Goal: Transaction & Acquisition: Purchase product/service

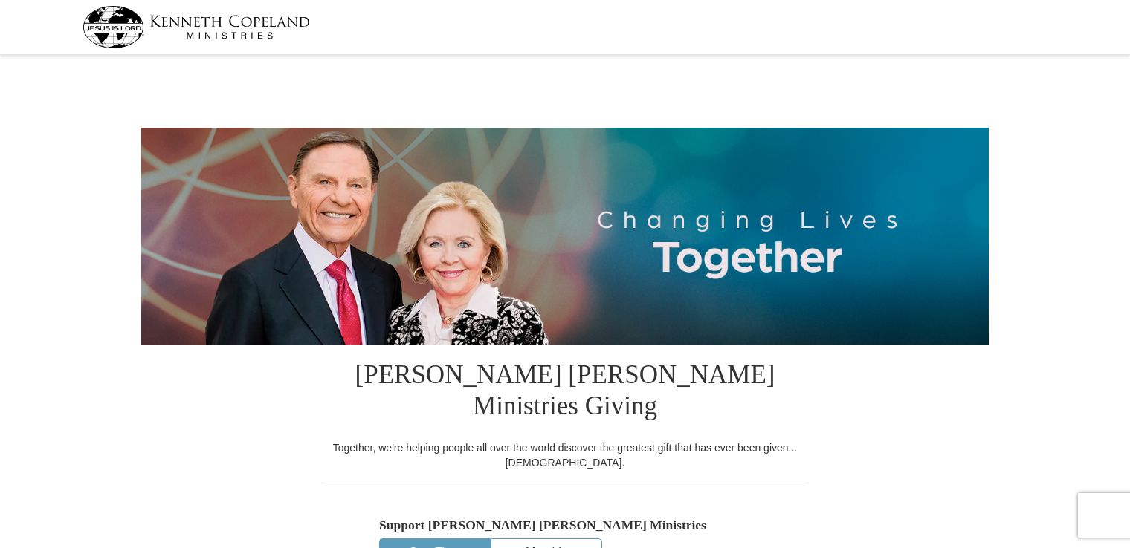
select select "AL"
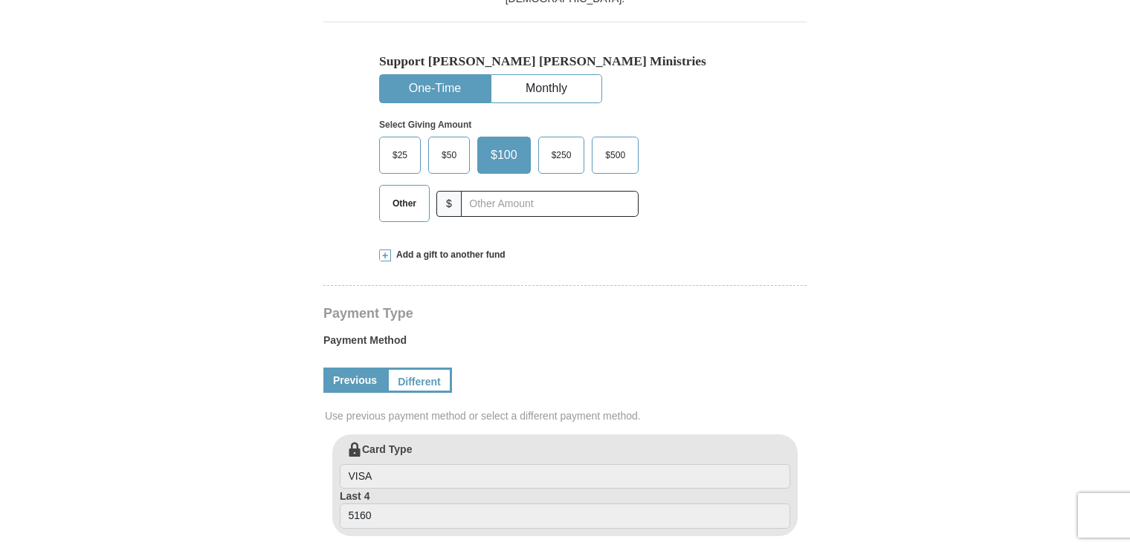
scroll to position [446, 0]
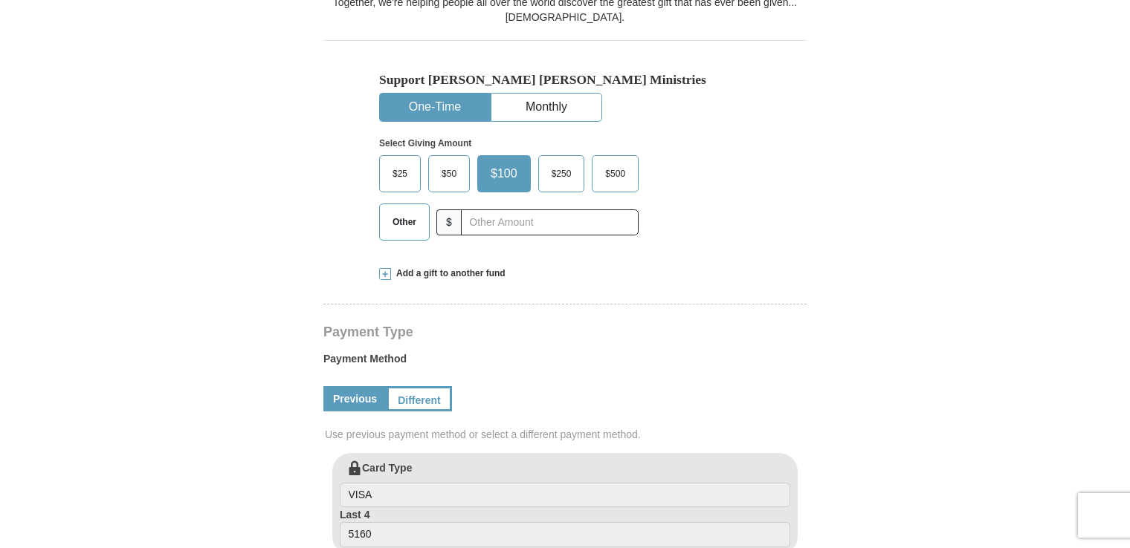
click at [383, 268] on span at bounding box center [385, 274] width 12 height 12
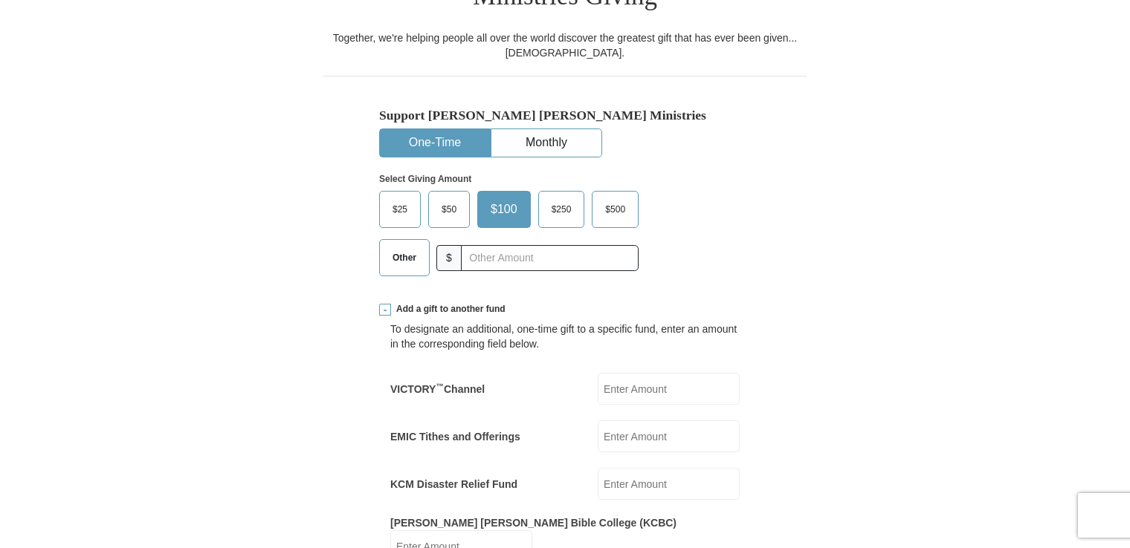
scroll to position [372, 0]
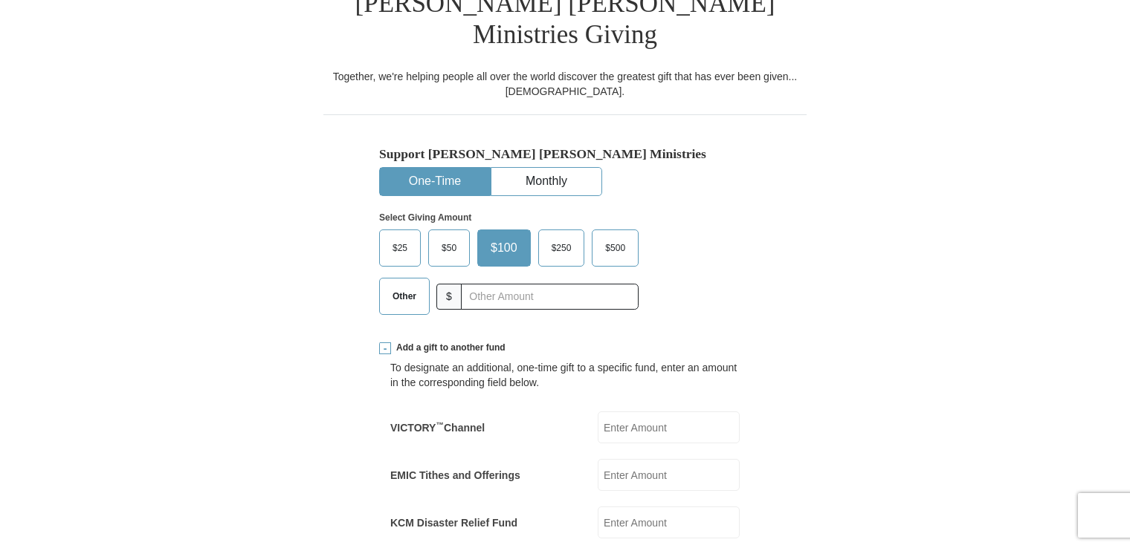
click at [410, 285] on span "Other" at bounding box center [404, 296] width 39 height 22
click at [0, 0] on input "Other" at bounding box center [0, 0] width 0 height 0
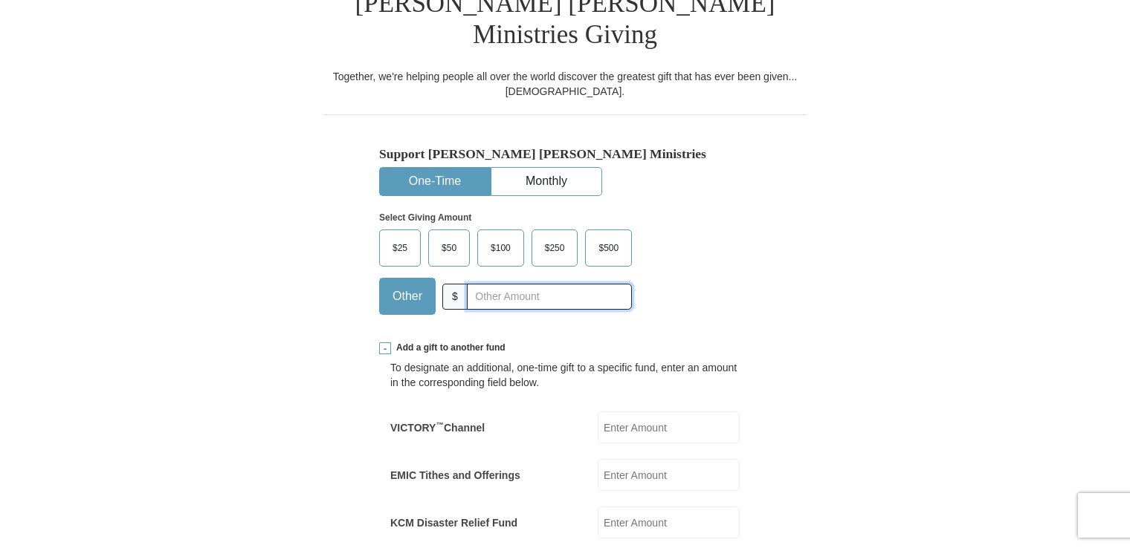
click at [503, 284] on input "text" at bounding box center [549, 297] width 165 height 26
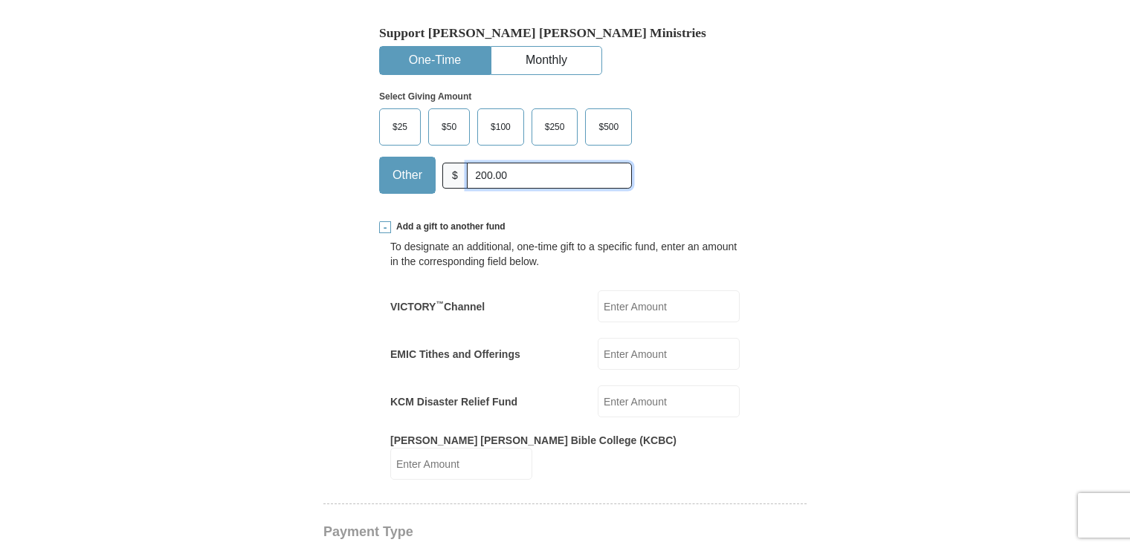
scroll to position [446, 0]
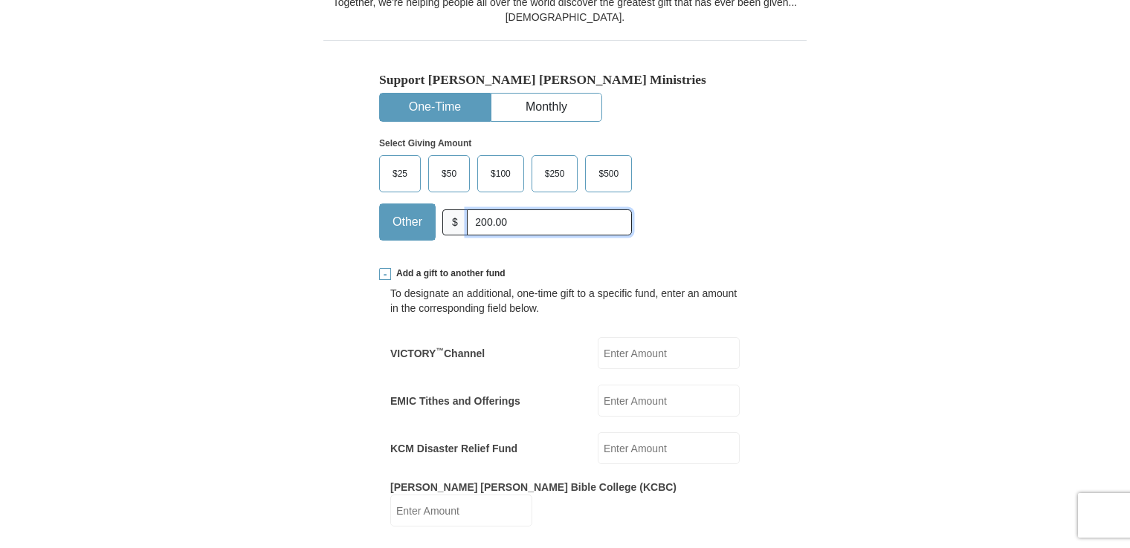
click at [524, 210] on input "200.00" at bounding box center [549, 223] width 165 height 26
type input "2"
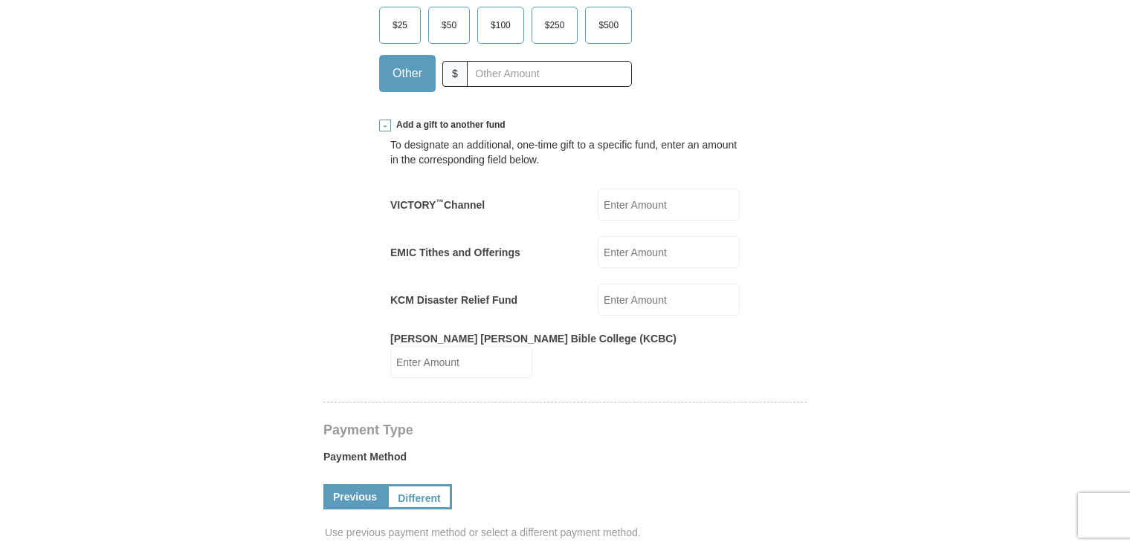
click at [639, 236] on input "EMIC Tithes and Offerings" at bounding box center [668, 252] width 142 height 32
type input "200.00"
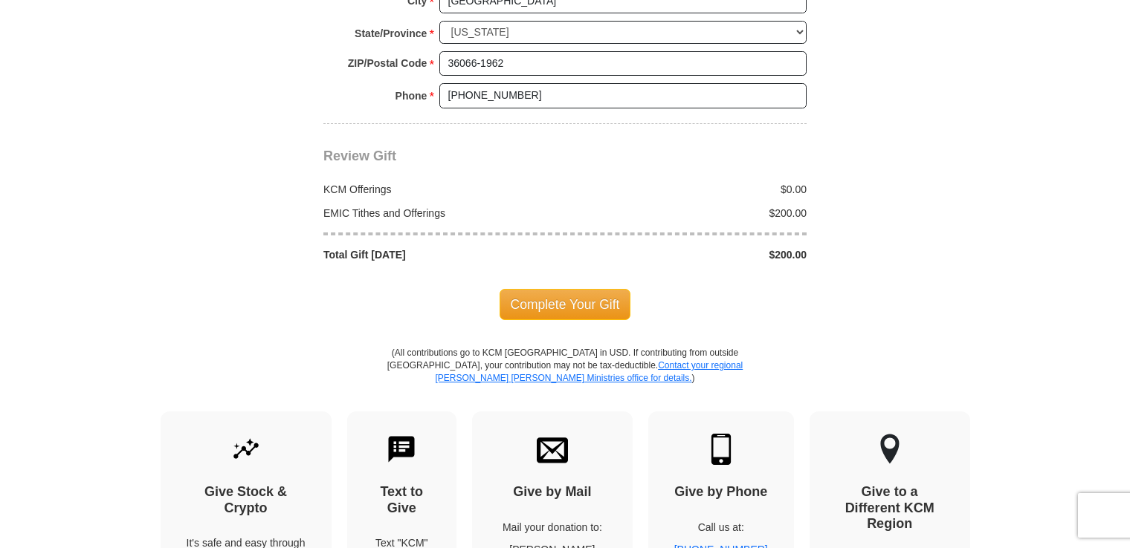
scroll to position [1561, 0]
click at [571, 288] on span "Complete Your Gift" at bounding box center [565, 303] width 132 height 31
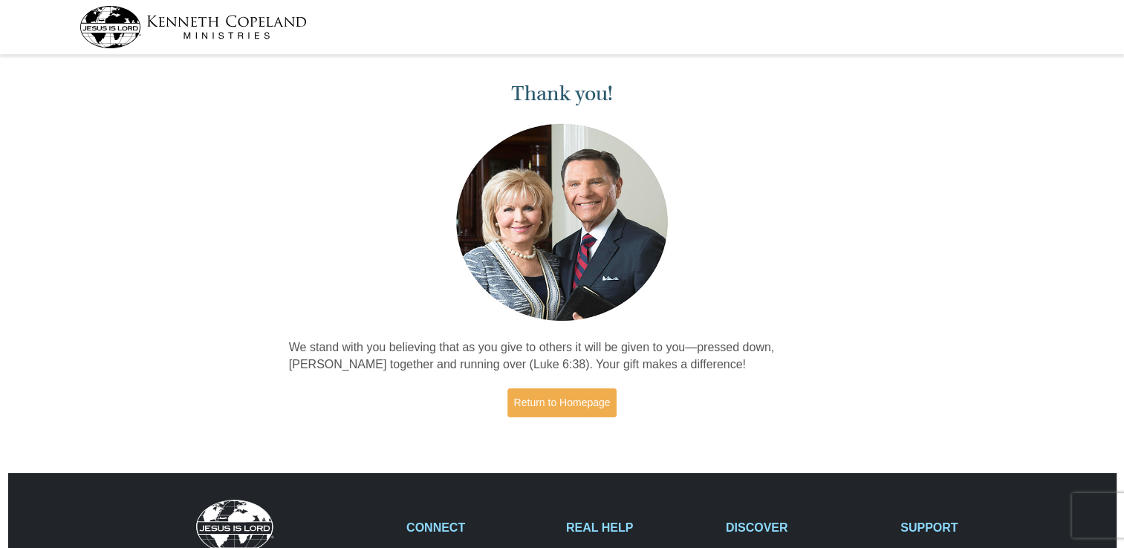
click at [1044, 157] on div "Thank you! We stand with you believing that as you give to others it will be gi…" at bounding box center [562, 251] width 1124 height 384
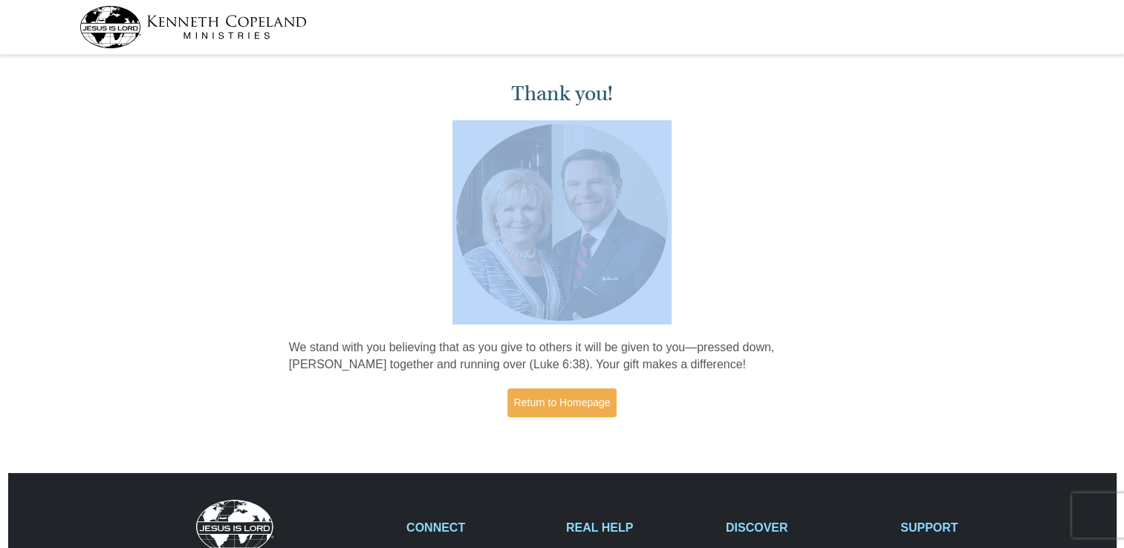
click at [1044, 157] on div "Thank you! We stand with you believing that as you give to others it will be gi…" at bounding box center [562, 251] width 1124 height 384
click at [143, 253] on div "Thank you! We stand with you believing that as you give to others it will be gi…" at bounding box center [562, 251] width 1124 height 384
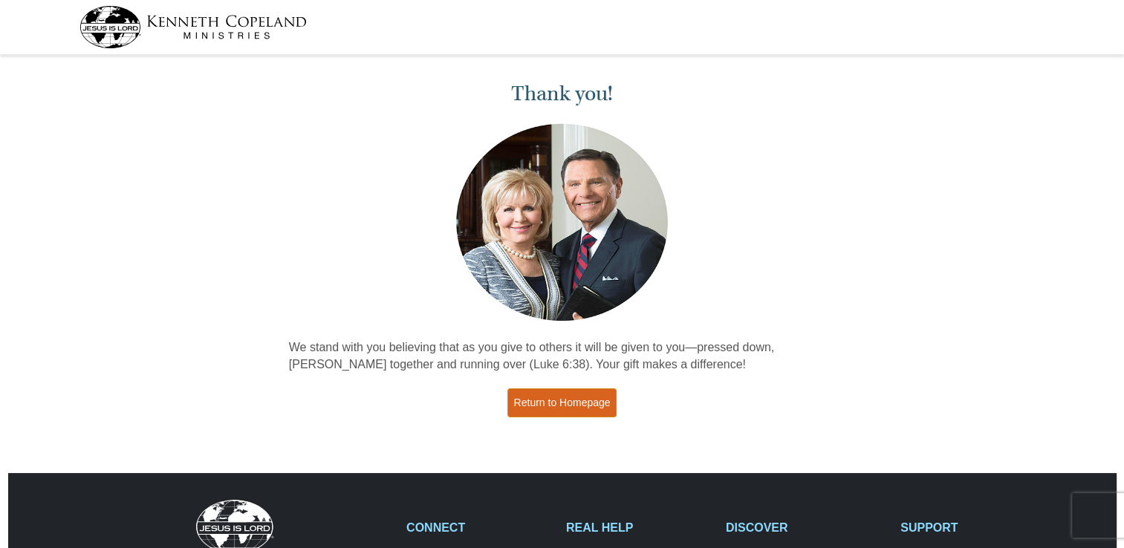
click at [554, 406] on link "Return to Homepage" at bounding box center [563, 403] width 110 height 29
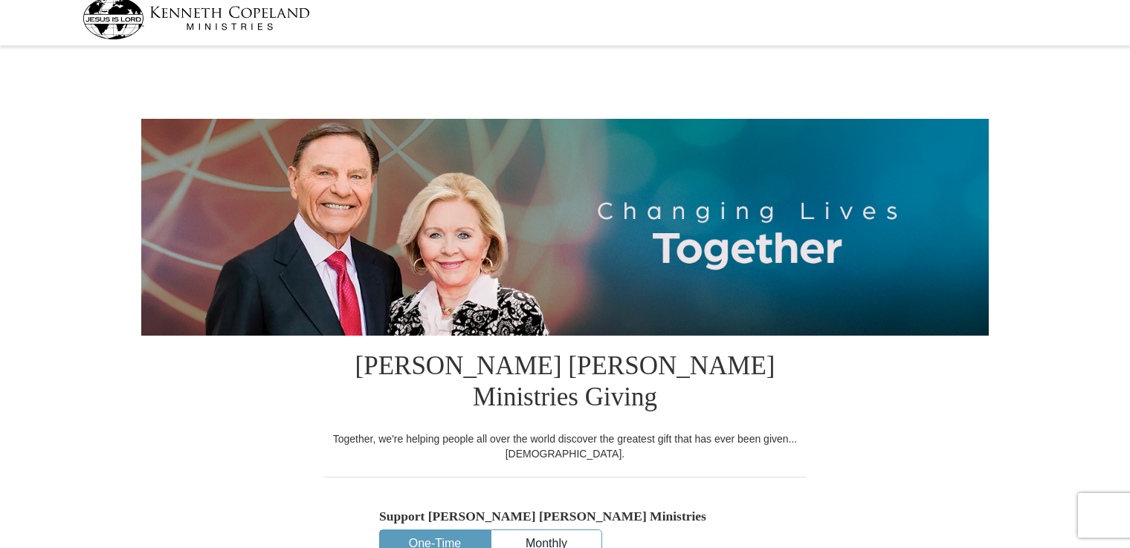
select select "AL"
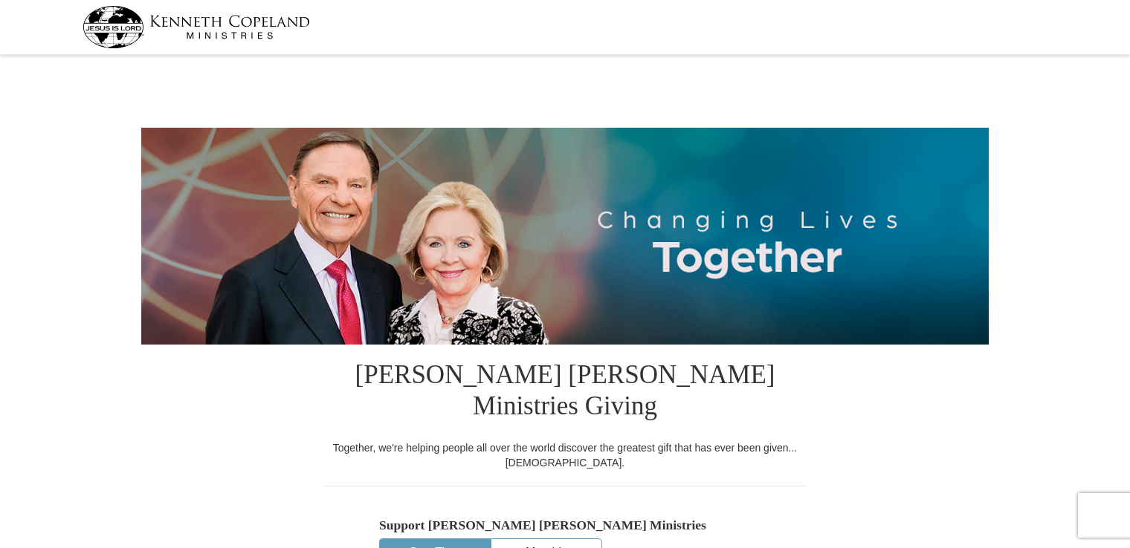
click at [110, 28] on img at bounding box center [195, 27] width 227 height 42
